Goal: Task Accomplishment & Management: Use online tool/utility

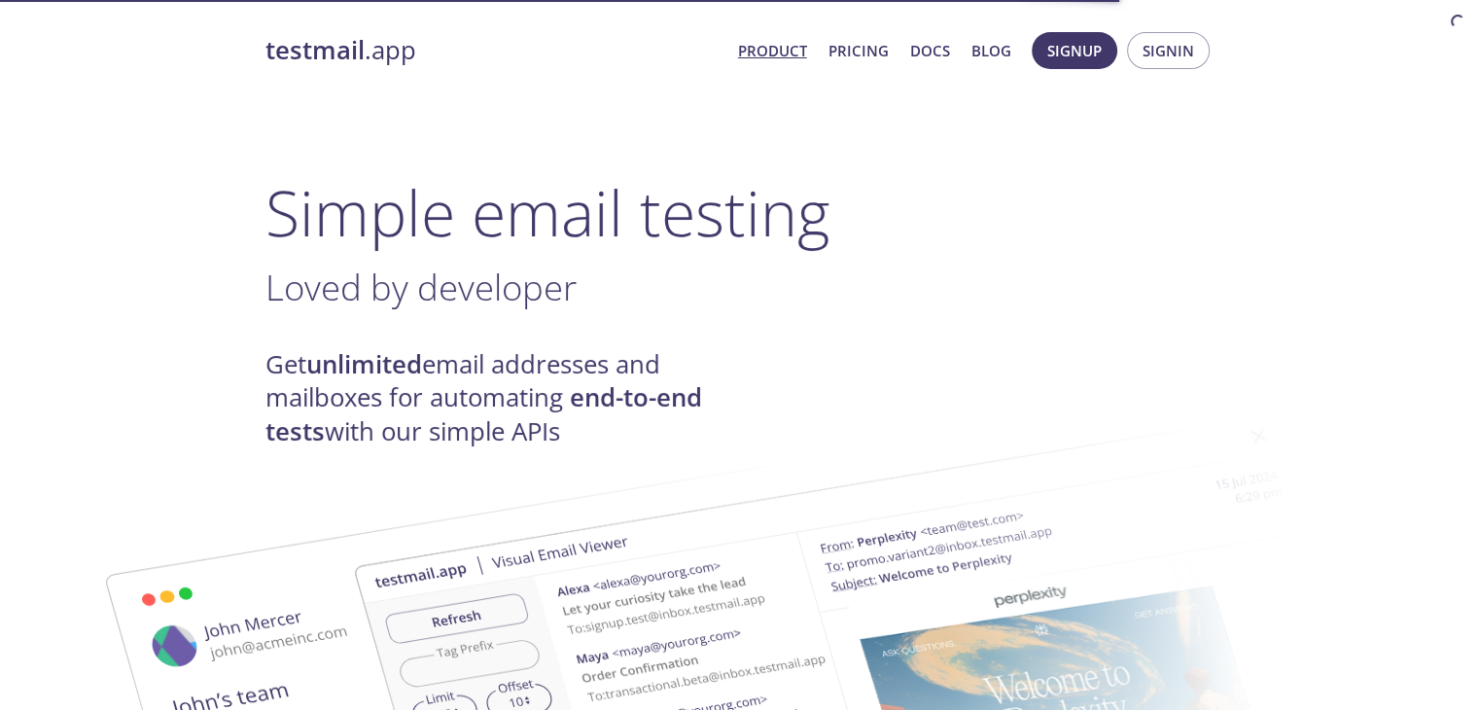
click at [1155, 54] on span "Signin" at bounding box center [1168, 50] width 52 height 25
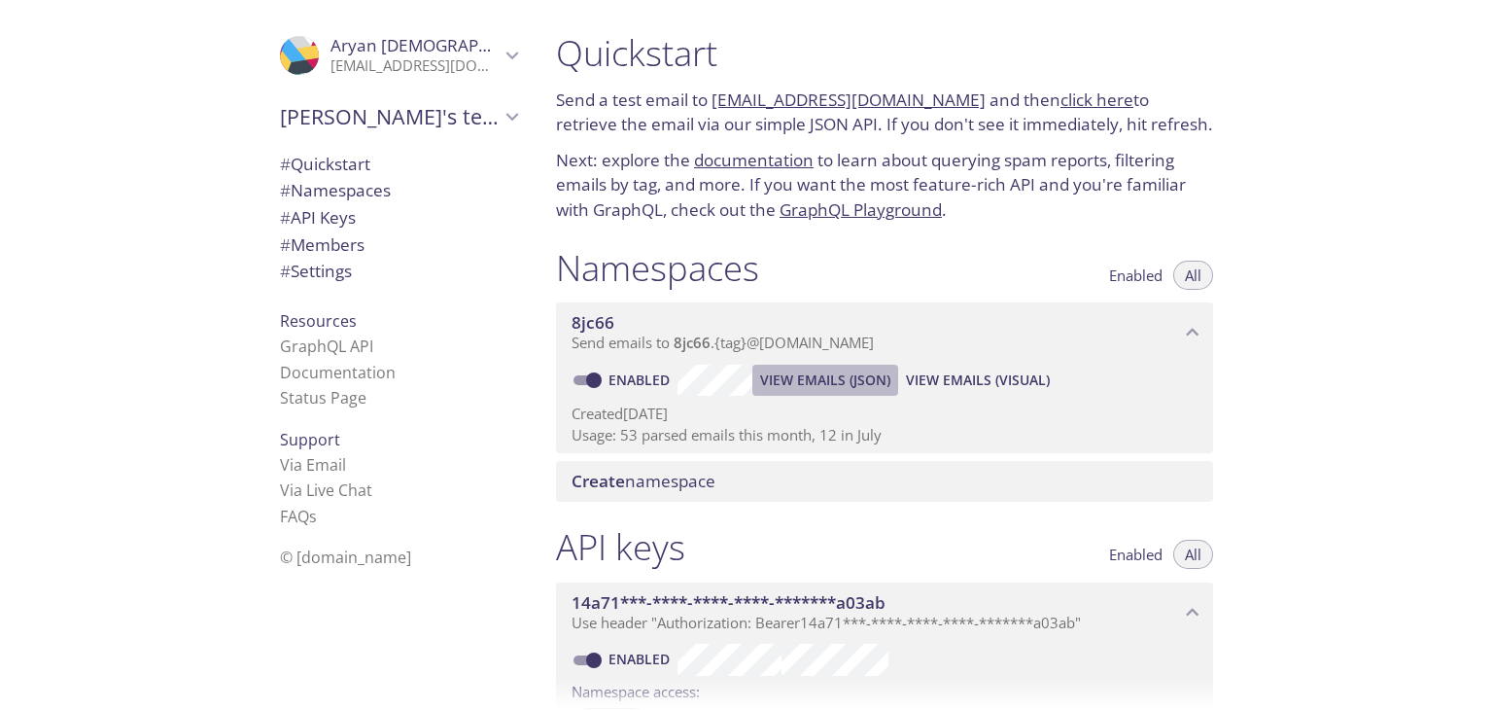
drag, startPoint x: 828, startPoint y: 385, endPoint x: 924, endPoint y: 359, distance: 98.8
click at [924, 359] on div "8jc66 Send emails to 8jc66 . {tag} @[DOMAIN_NAME] Enabled View Emails (JSON) Vi…" at bounding box center [884, 377] width 657 height 151
click at [988, 379] on span "View Emails (Visual)" at bounding box center [978, 379] width 144 height 23
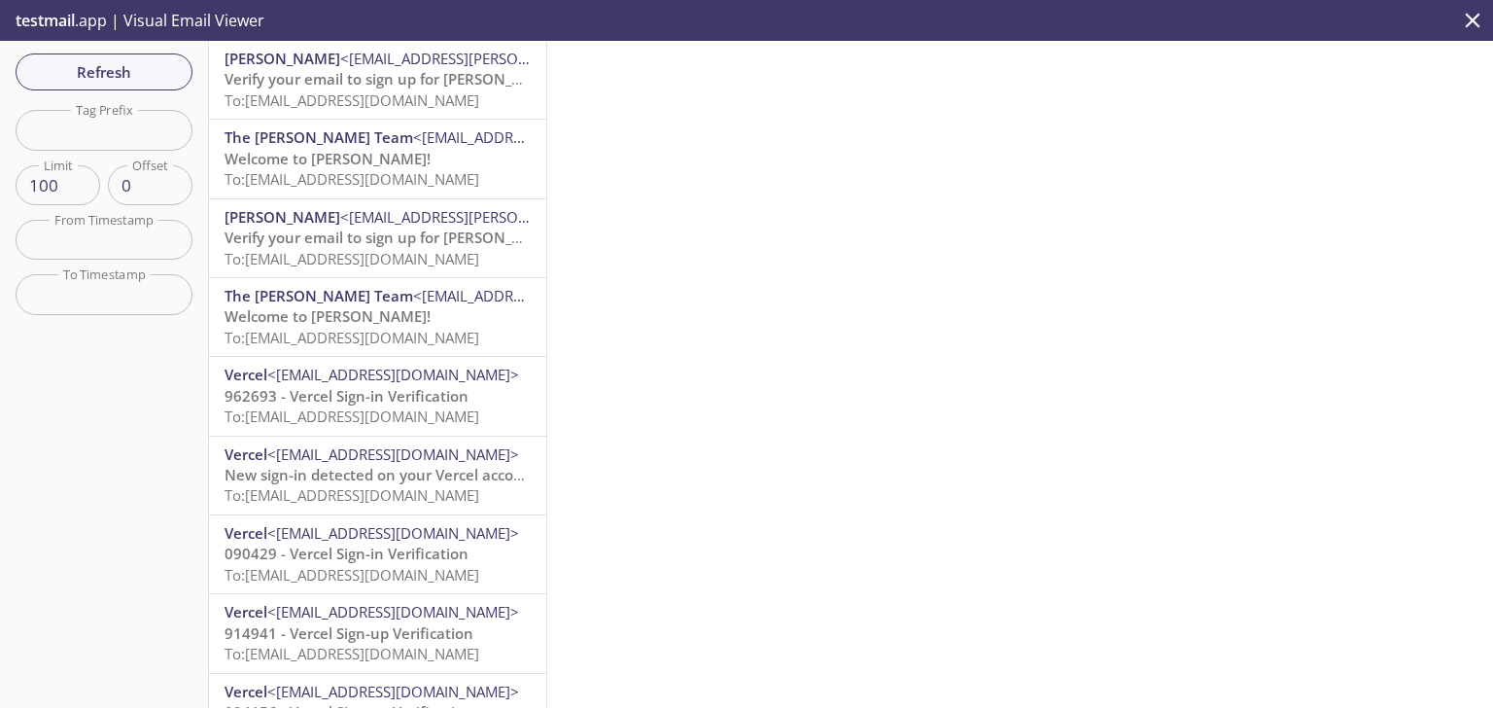
click at [69, 48] on div "Refresh Filters Tag Prefix Tag Prefix Limit 100 Limit Offset 0 Offset From Time…" at bounding box center [104, 374] width 209 height 667
click at [39, 59] on span "Refresh" at bounding box center [104, 71] width 146 height 25
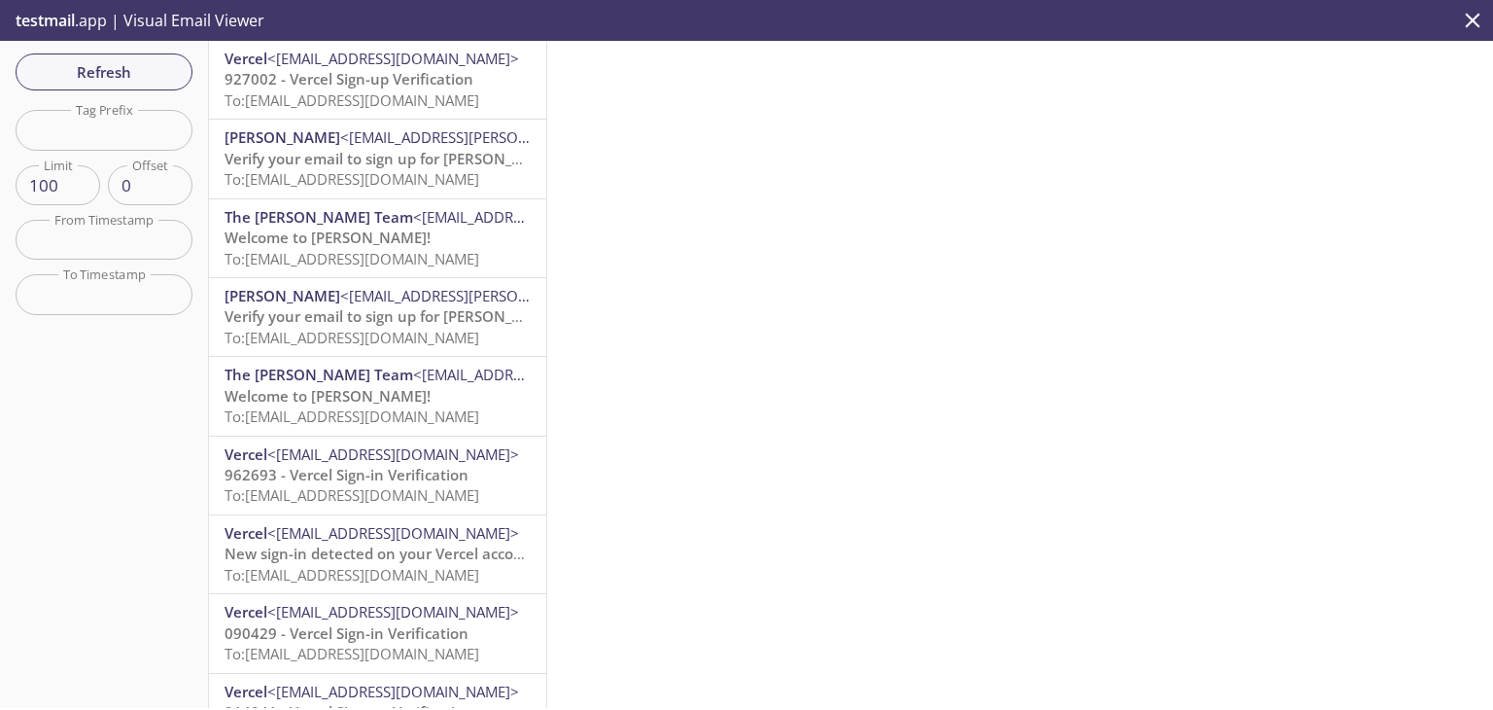
click at [175, 66] on span "Refresh" at bounding box center [104, 71] width 146 height 25
